Goal: Information Seeking & Learning: Compare options

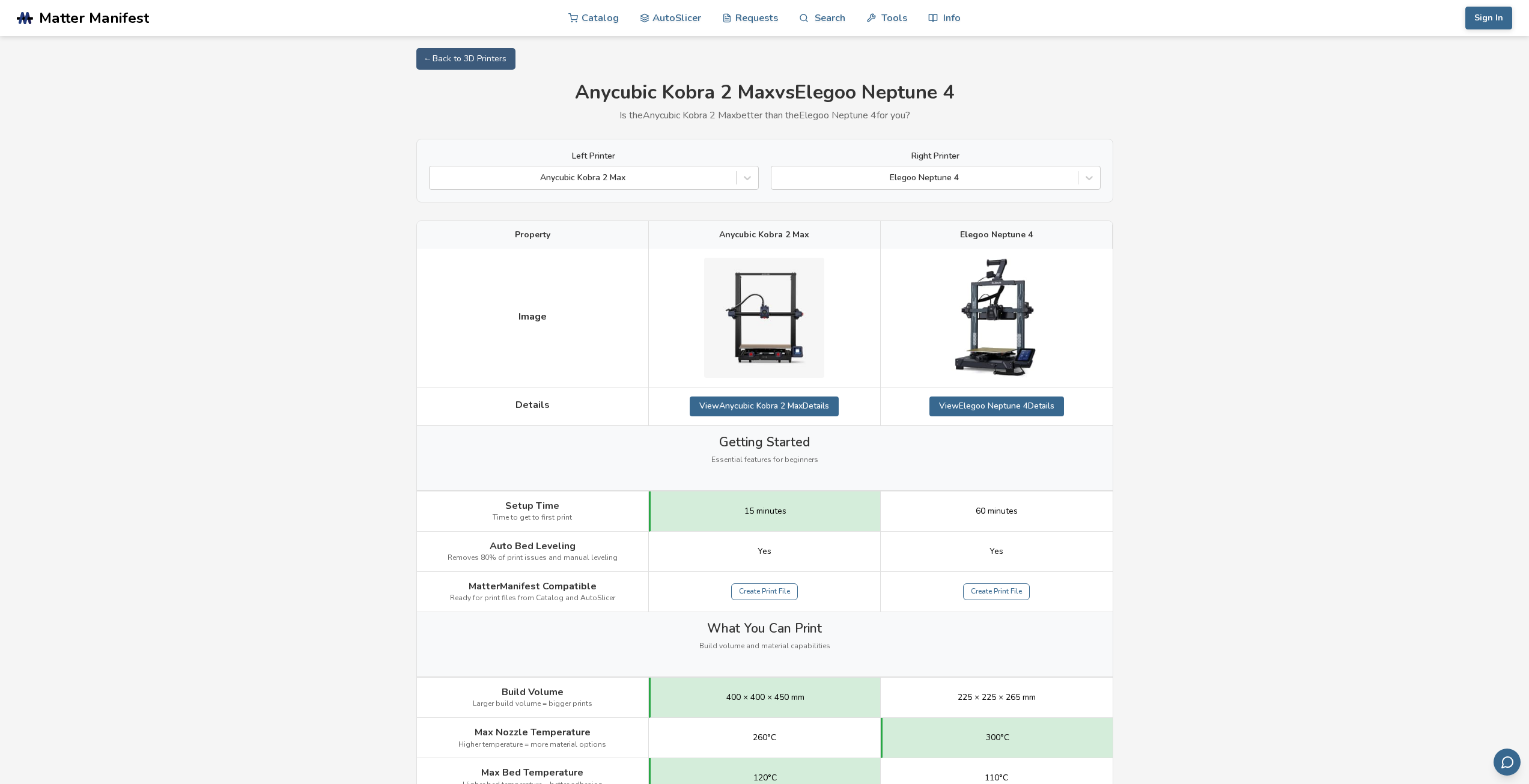
click at [999, 190] on div "Left Printer Anycubic Kobra 2 Max Right Printer Elegoo Neptune 4" at bounding box center [764, 170] width 697 height 64
click at [1002, 181] on div at bounding box center [924, 178] width 294 height 12
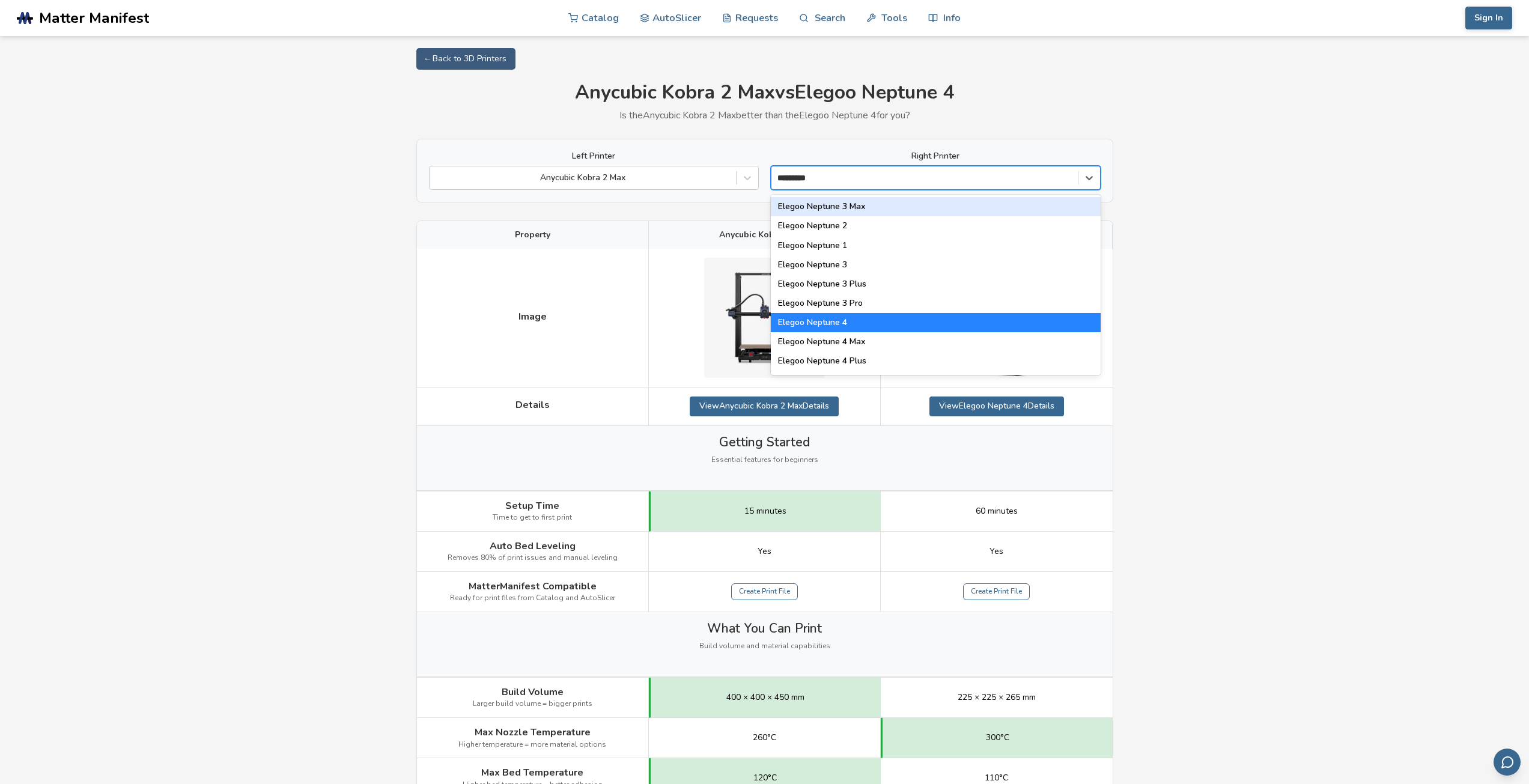
type input "*********"
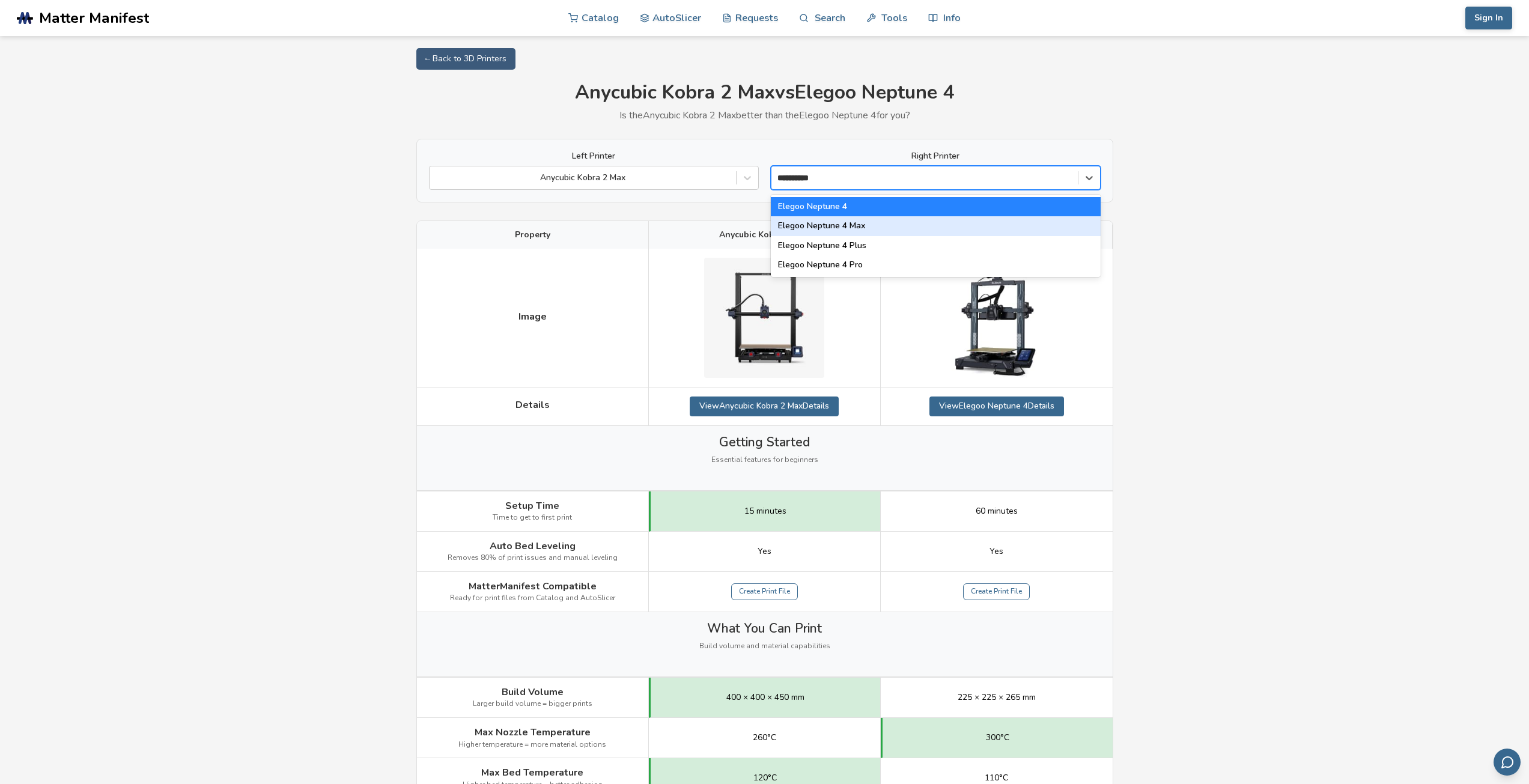
click at [1014, 223] on div "Elegoo Neptune 4 Max" at bounding box center [935, 226] width 330 height 20
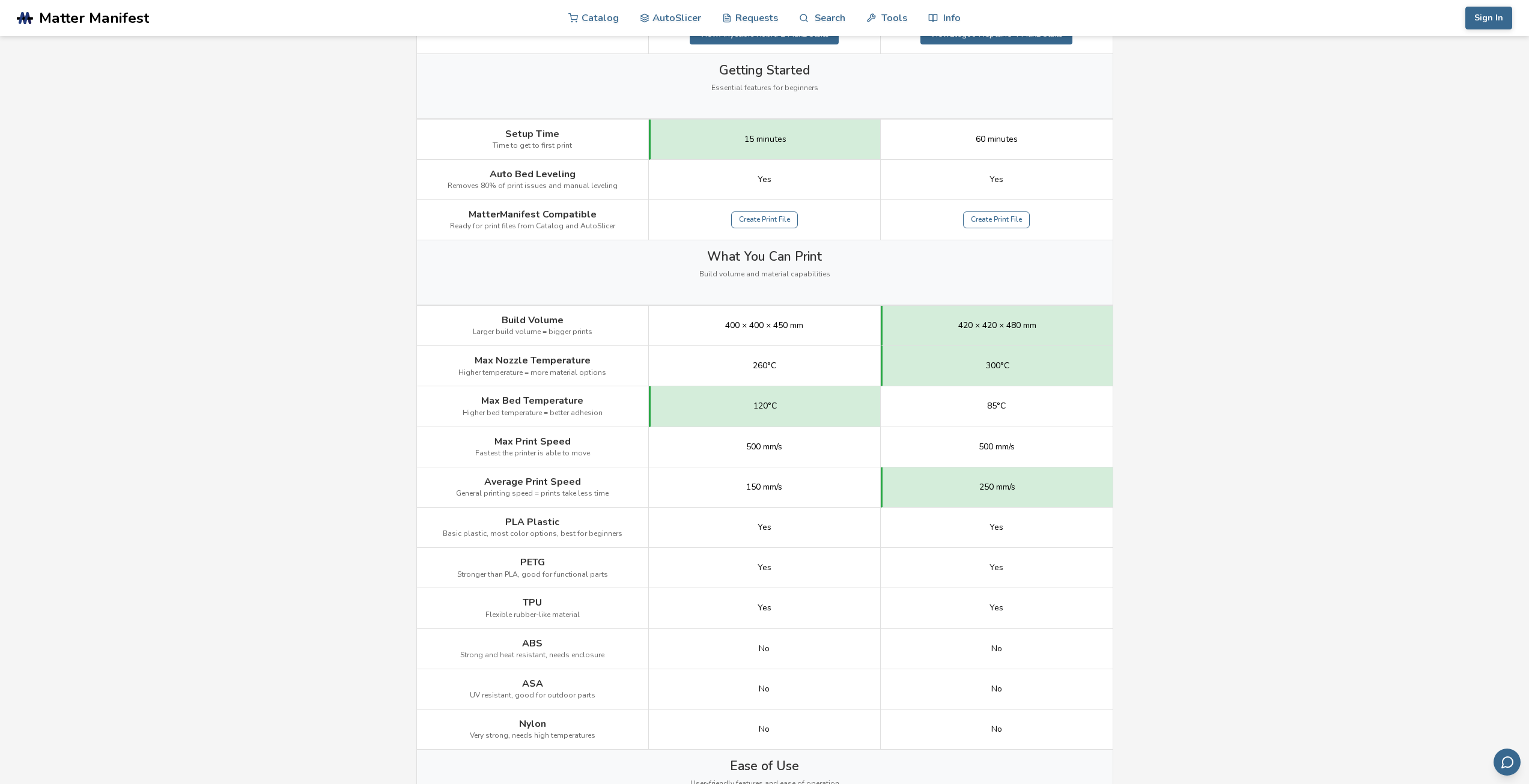
scroll to position [421, 0]
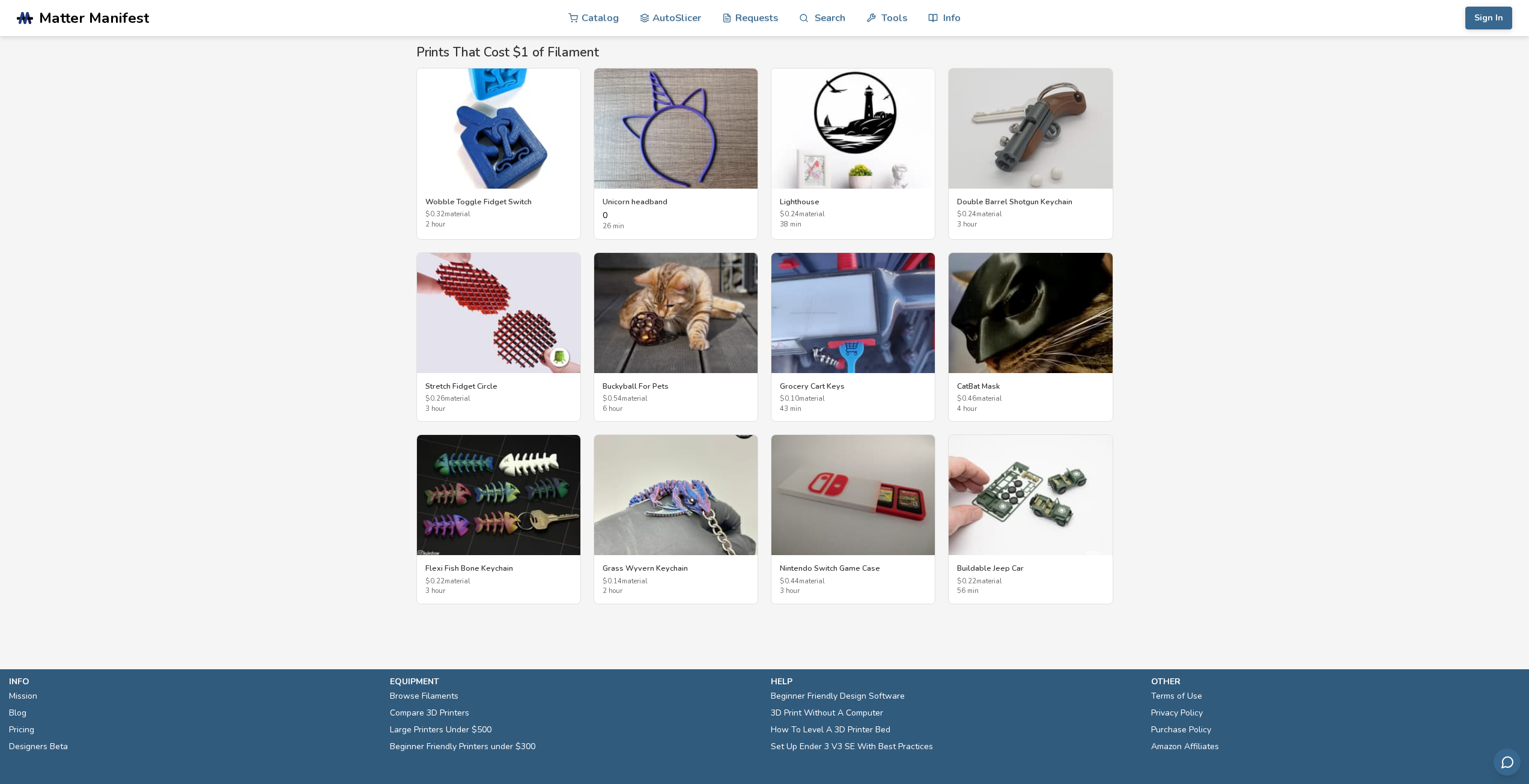
scroll to position [1862, 0]
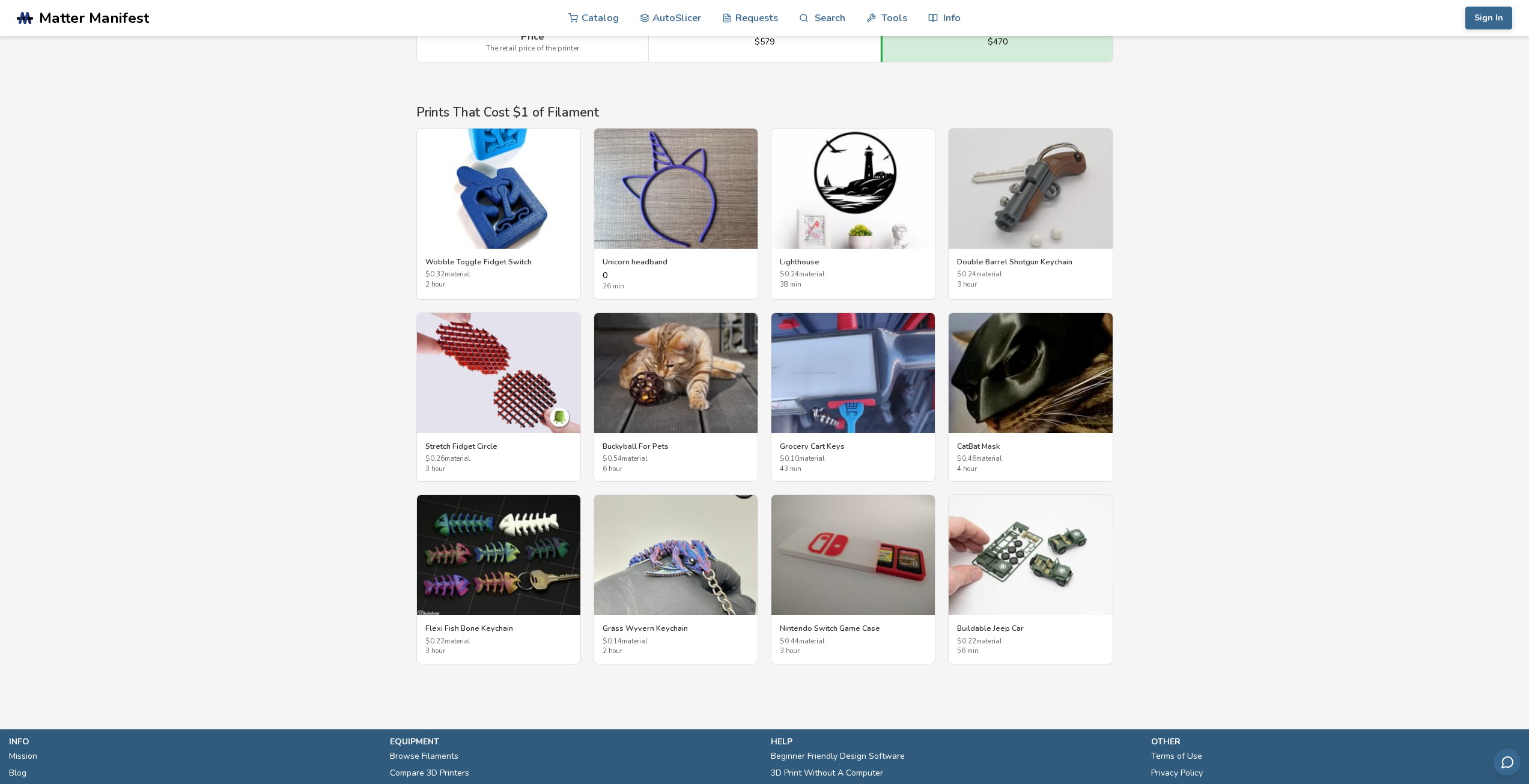
drag, startPoint x: 1309, startPoint y: 414, endPoint x: 1314, endPoint y: 417, distance: 5.8
drag, startPoint x: 1314, startPoint y: 417, endPoint x: 1272, endPoint y: 374, distance: 60.1
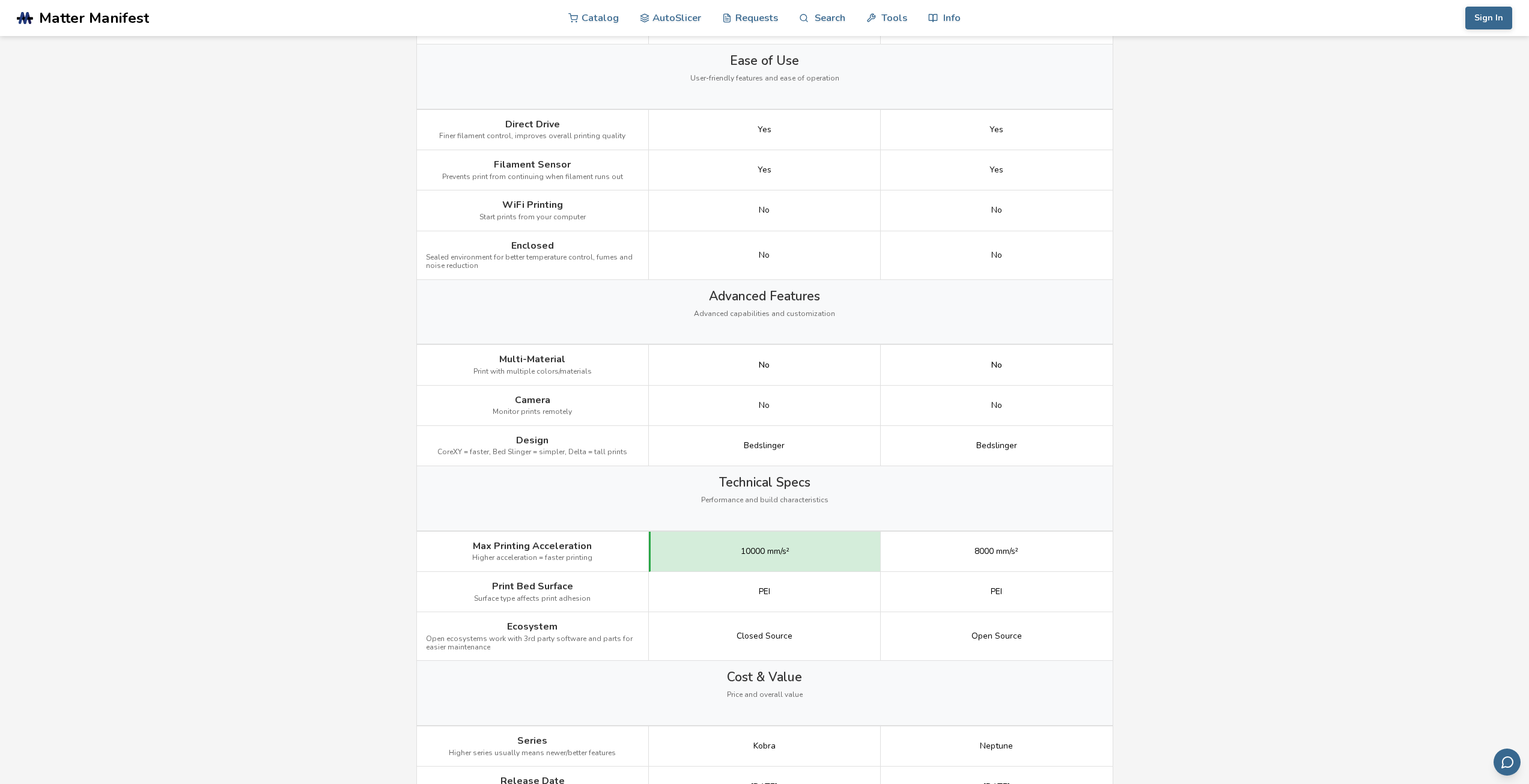
scroll to position [1021, 0]
